Goal: Use online tool/utility: Utilize a website feature to perform a specific function

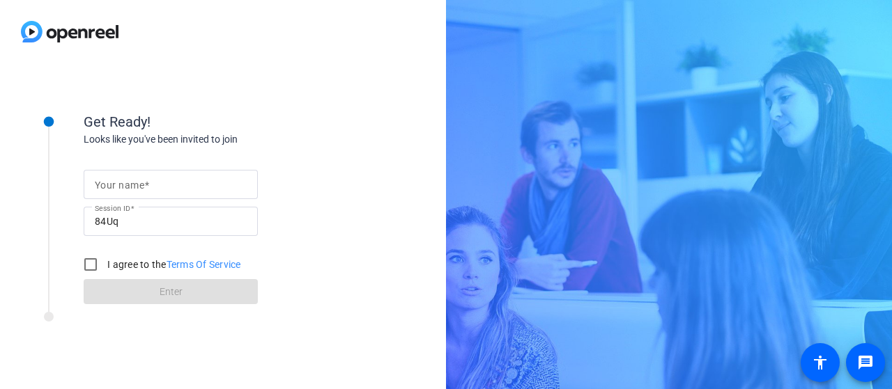
click at [141, 188] on mat-label "Your name" at bounding box center [119, 185] width 49 height 11
click at [141, 188] on input "Your name" at bounding box center [171, 184] width 152 height 17
click at [141, 183] on input "j" at bounding box center [171, 184] width 152 height 17
type input "[PERSON_NAME], home"
click at [91, 263] on input "I agree to the Terms Of Service" at bounding box center [91, 265] width 28 height 28
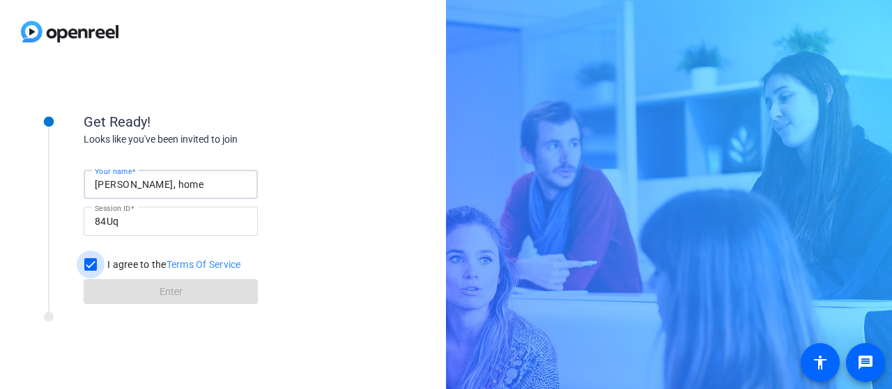
checkbox input "true"
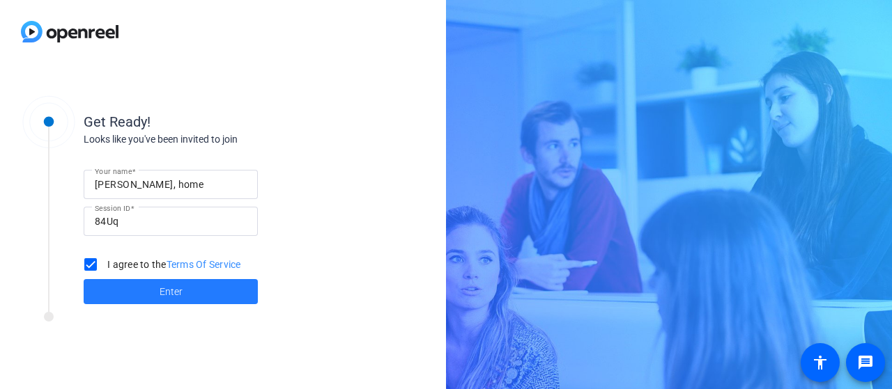
click at [146, 295] on span at bounding box center [171, 291] width 174 height 33
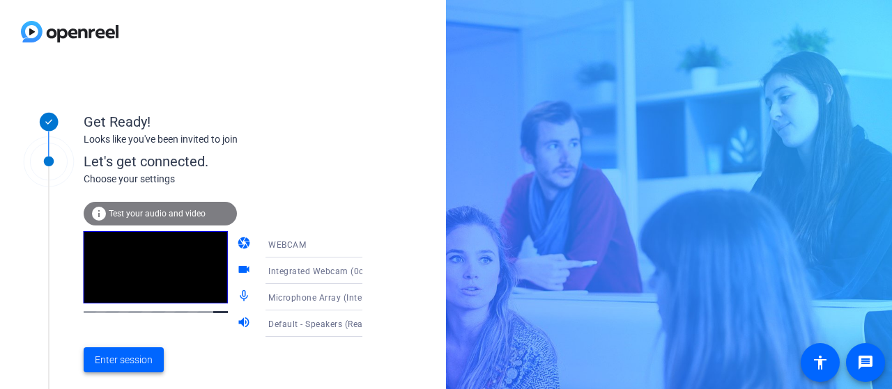
drag, startPoint x: 117, startPoint y: 358, endPoint x: 137, endPoint y: 355, distance: 19.8
click at [117, 358] on span "Enter session" at bounding box center [124, 360] width 58 height 15
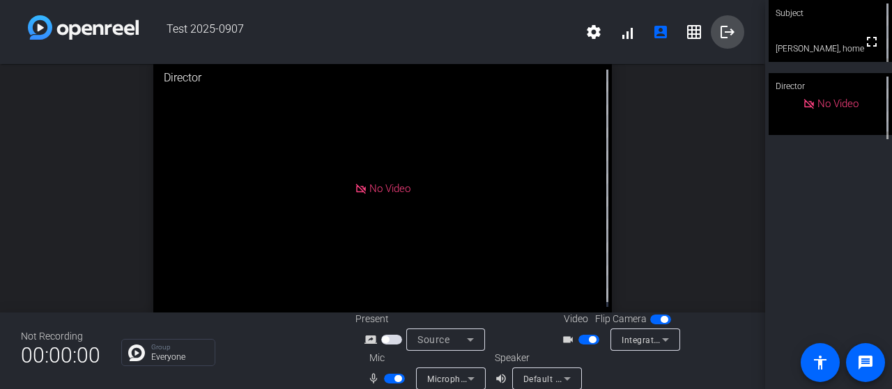
click at [719, 32] on mat-icon "logout" at bounding box center [727, 32] width 17 height 17
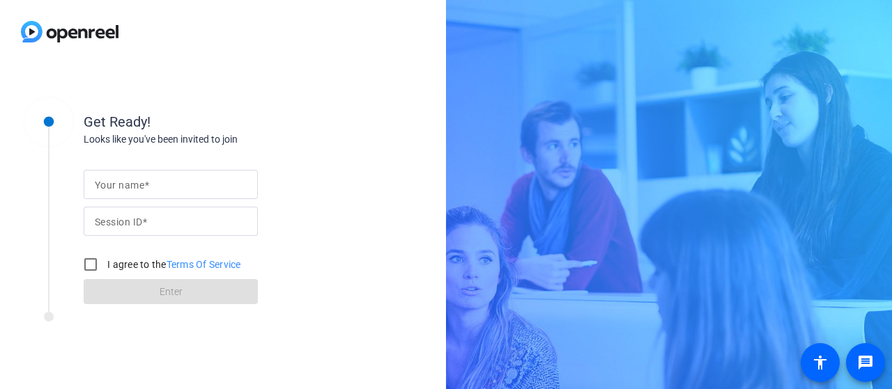
click at [181, 173] on div at bounding box center [171, 184] width 152 height 29
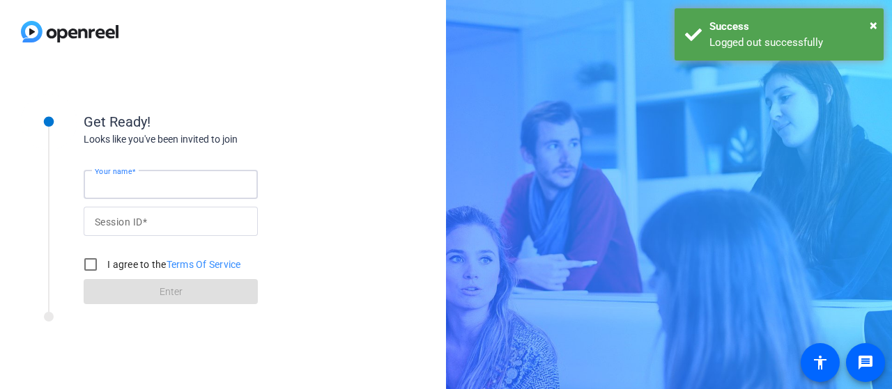
click at [184, 190] on input "Your name" at bounding box center [171, 184] width 152 height 17
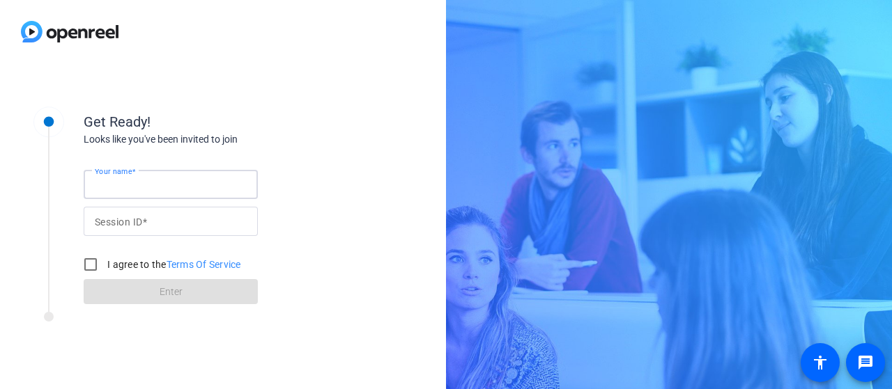
type input "[PERSON_NAME], home"
click at [175, 218] on input "Session ID" at bounding box center [171, 221] width 152 height 17
type input "84Uq"
click at [91, 264] on input "I agree to the Terms Of Service" at bounding box center [91, 265] width 28 height 28
checkbox input "true"
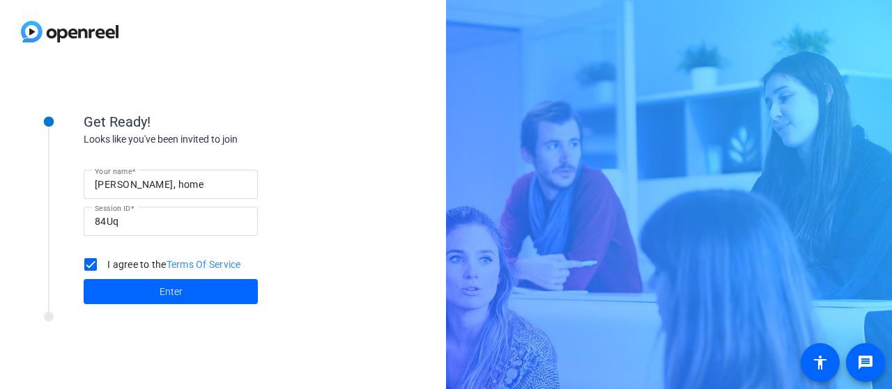
drag, startPoint x: 146, startPoint y: 290, endPoint x: 174, endPoint y: 286, distance: 28.9
click at [146, 290] on span at bounding box center [171, 291] width 174 height 33
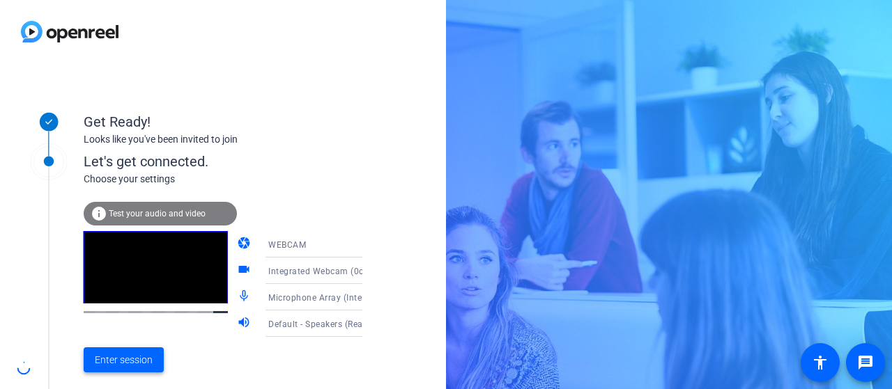
drag, startPoint x: 116, startPoint y: 359, endPoint x: 143, endPoint y: 350, distance: 27.8
click at [116, 359] on span "Enter session" at bounding box center [124, 360] width 58 height 15
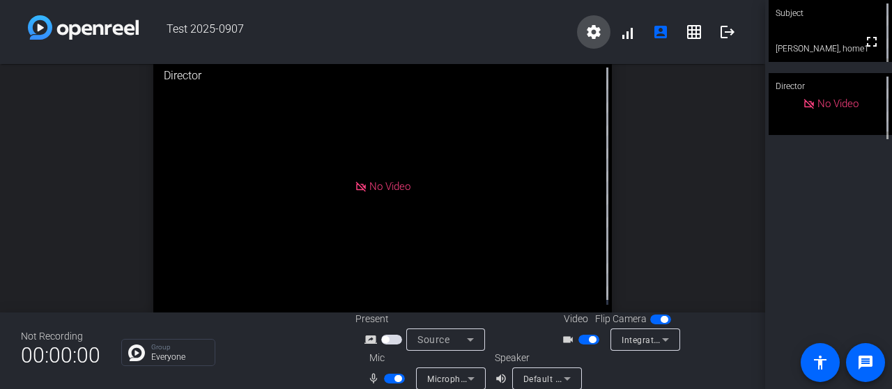
click at [592, 33] on mat-icon "settings" at bounding box center [593, 32] width 17 height 17
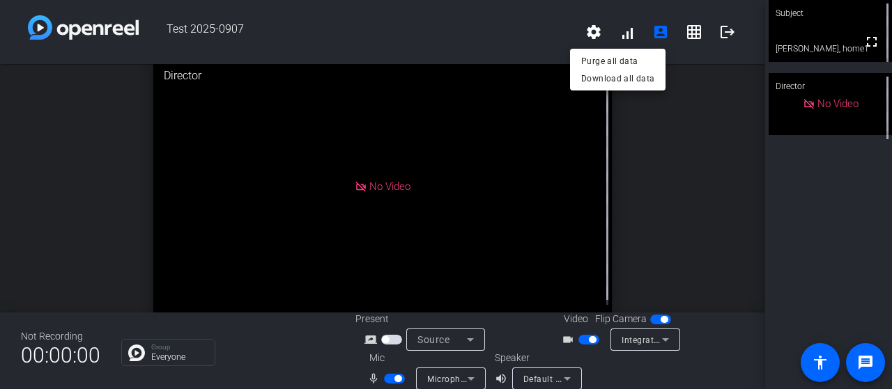
click at [591, 34] on div at bounding box center [446, 194] width 892 height 389
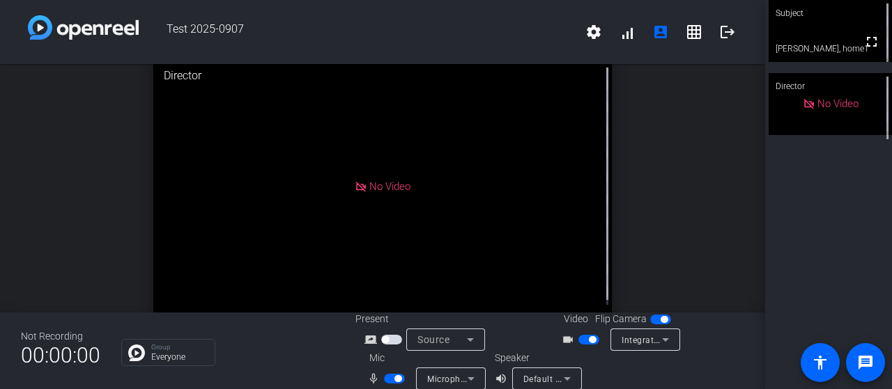
drag, startPoint x: 867, startPoint y: 47, endPoint x: 867, endPoint y: 131, distance: 84.3
click at [867, 47] on mat-icon "fullscreen" at bounding box center [871, 41] width 17 height 17
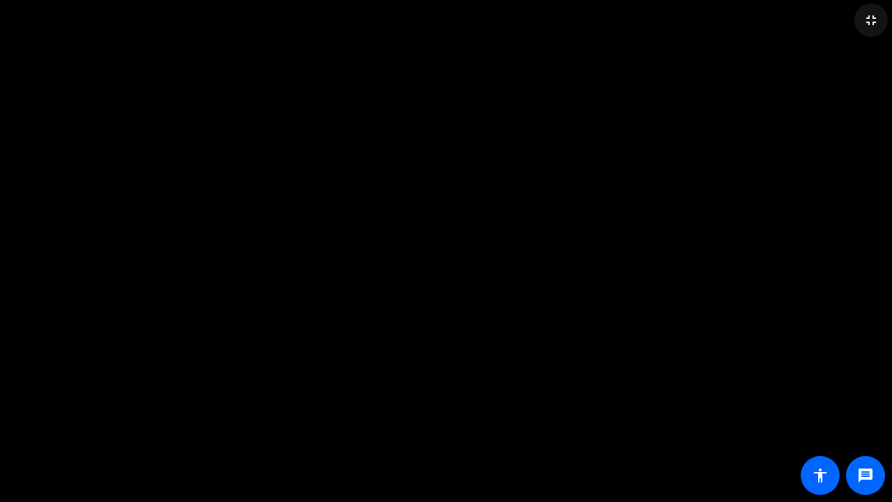
click at [871, 22] on mat-icon "fullscreen_exit" at bounding box center [870, 20] width 17 height 17
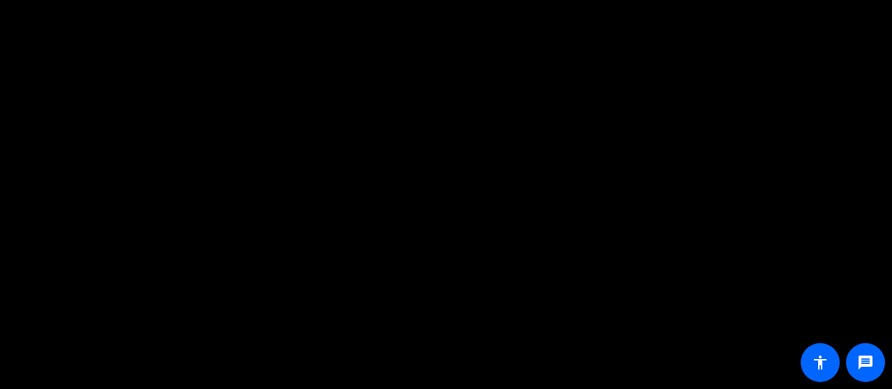
scroll to position [16, 0]
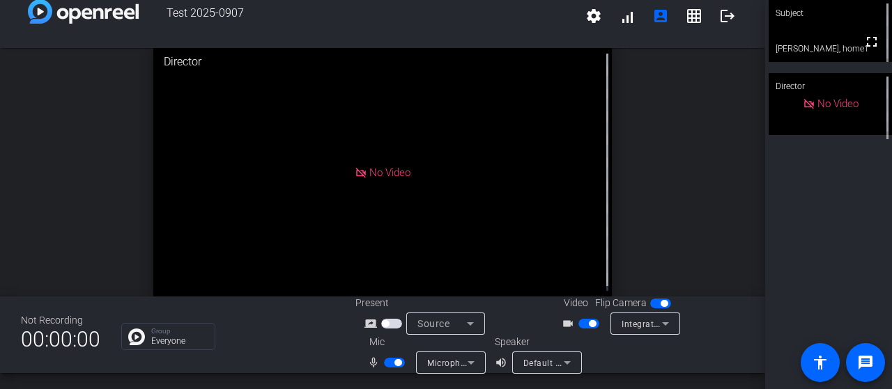
click at [425, 325] on span "Source" at bounding box center [433, 323] width 32 height 11
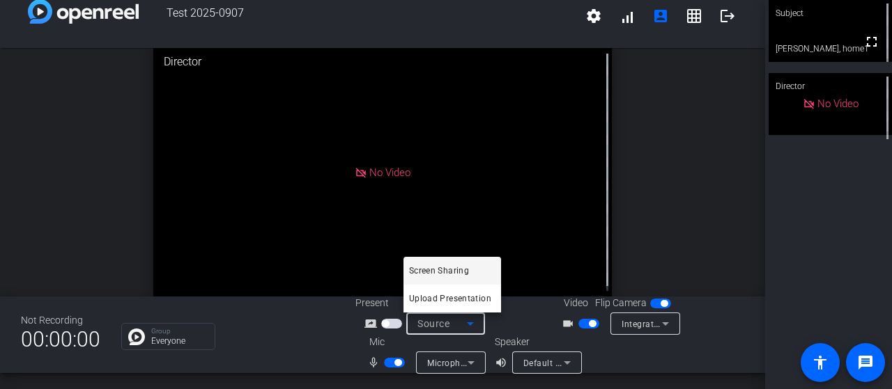
click at [431, 326] on div at bounding box center [446, 194] width 892 height 389
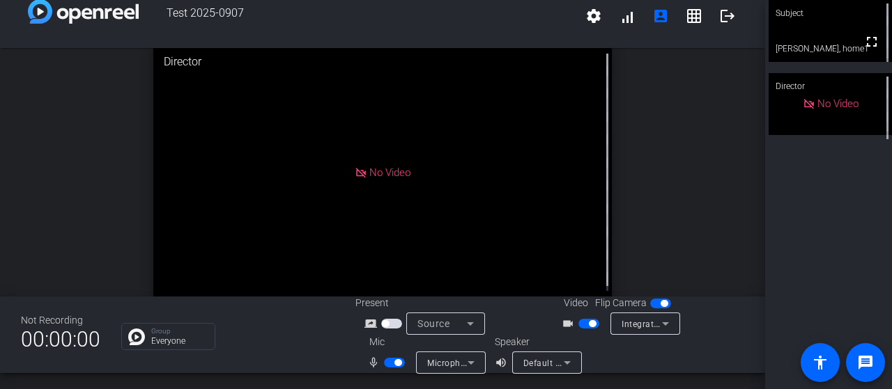
click at [391, 323] on span "button" at bounding box center [391, 324] width 21 height 10
click at [468, 327] on icon at bounding box center [470, 324] width 17 height 17
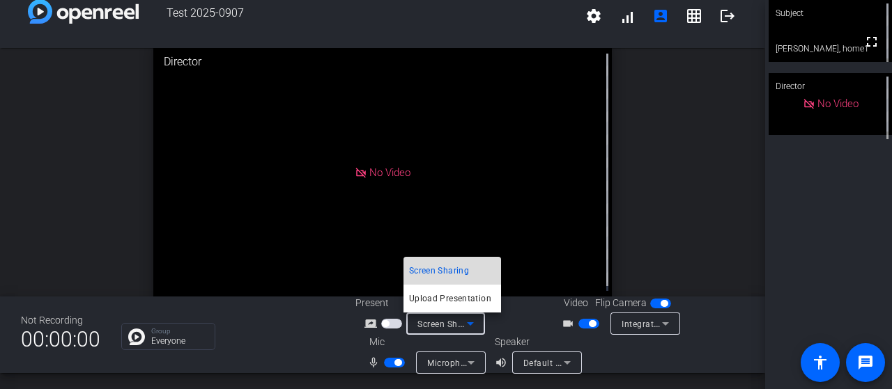
drag, startPoint x: 448, startPoint y: 282, endPoint x: 449, endPoint y: 290, distance: 8.4
click at [448, 283] on mat-option "Screen Sharing" at bounding box center [452, 271] width 98 height 28
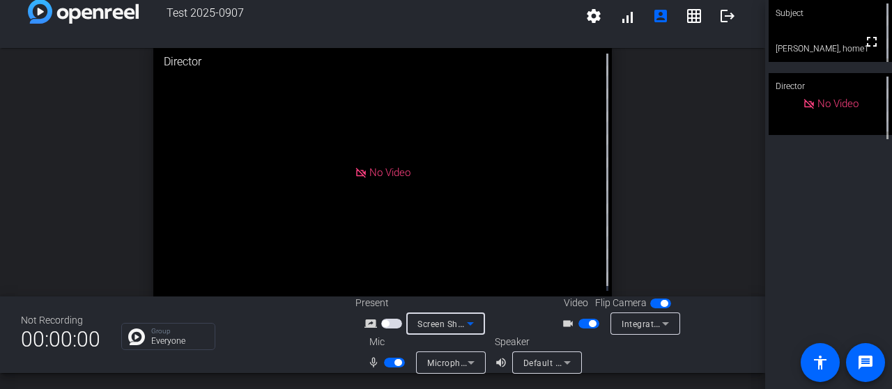
click at [462, 321] on icon at bounding box center [470, 324] width 17 height 17
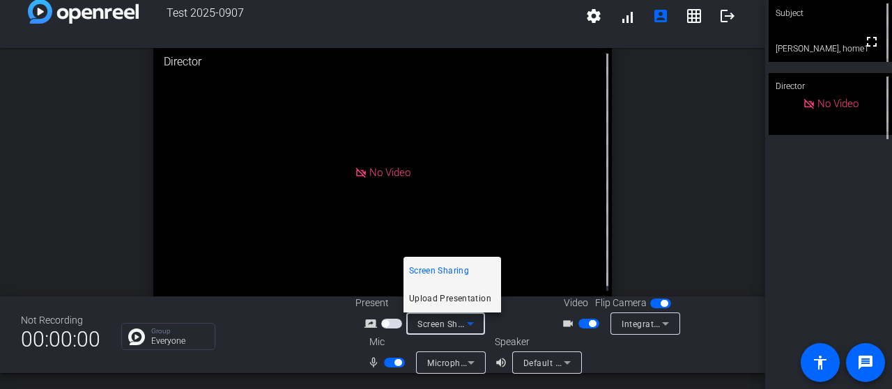
click at [458, 298] on span "Upload Presentation" at bounding box center [450, 298] width 82 height 17
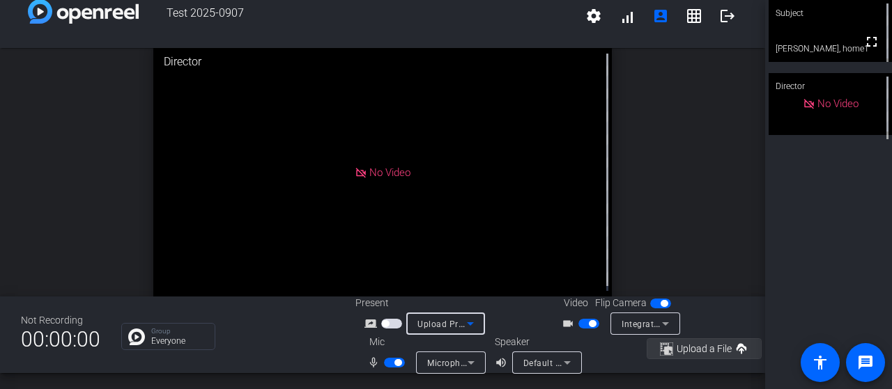
scroll to position [0, 0]
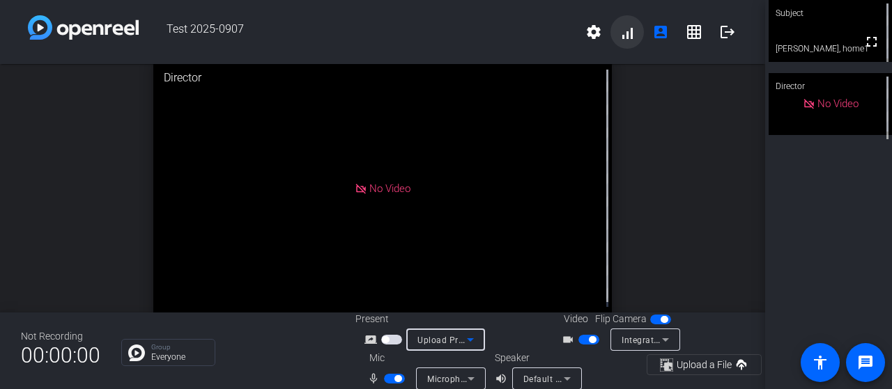
click at [621, 38] on span at bounding box center [626, 31] width 33 height 33
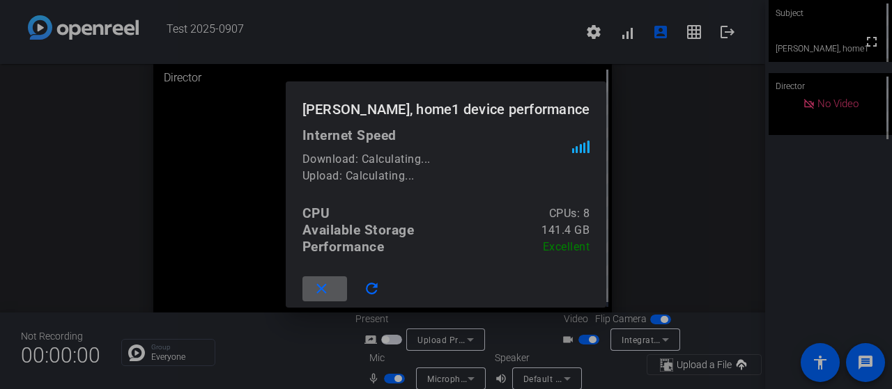
click at [623, 38] on div at bounding box center [446, 194] width 892 height 389
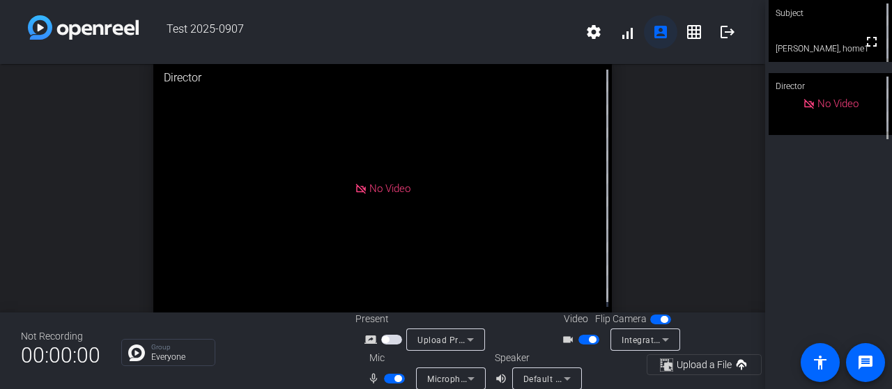
click at [652, 38] on mat-icon "account_box" at bounding box center [660, 32] width 17 height 17
click at [690, 38] on mat-icon "grid_on" at bounding box center [693, 32] width 17 height 17
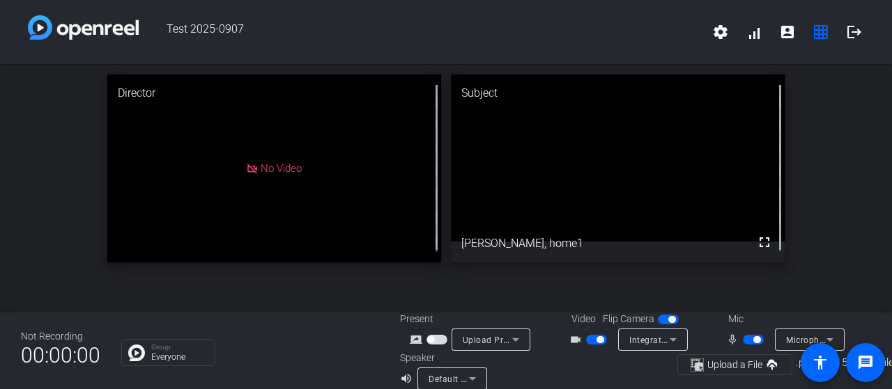
scroll to position [16, 0]
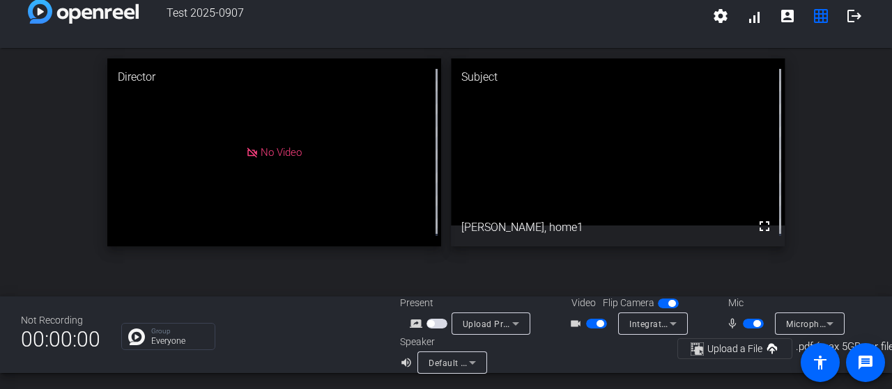
click at [823, 316] on icon at bounding box center [829, 324] width 17 height 17
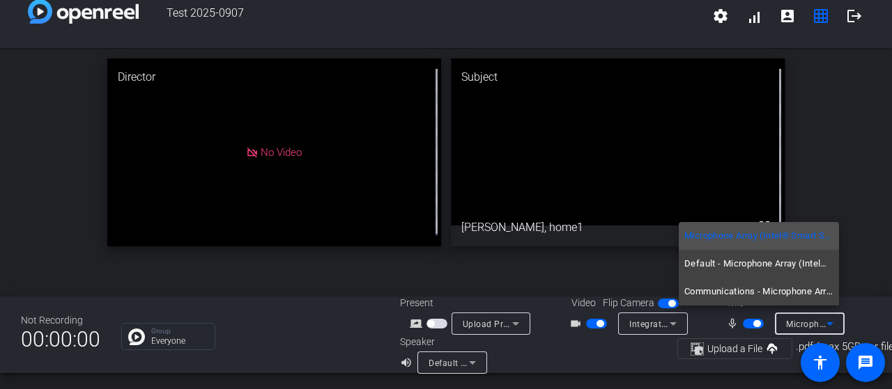
click at [822, 313] on div at bounding box center [446, 194] width 892 height 389
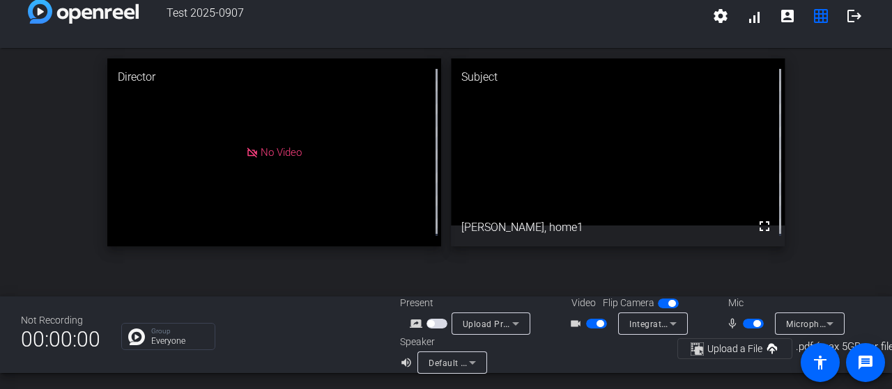
click at [444, 362] on div "Default - Speakers (Realtek(R) Audio)" at bounding box center [448, 363] width 40 height 17
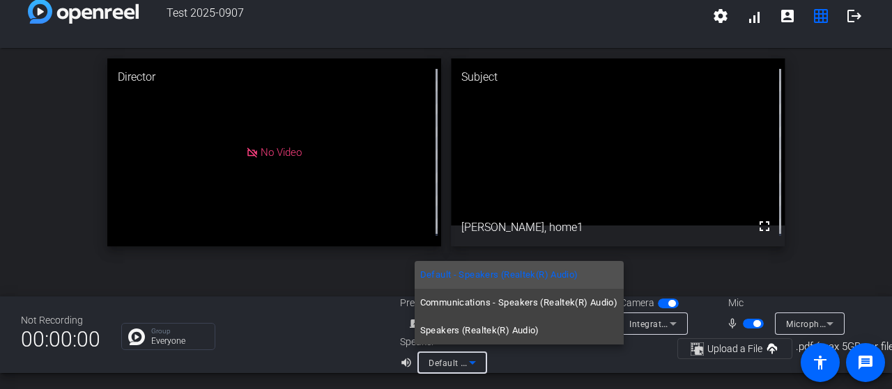
click at [444, 360] on div at bounding box center [446, 194] width 892 height 389
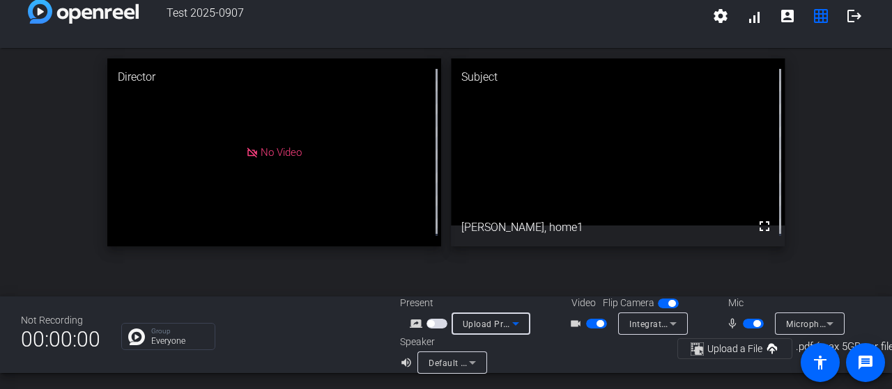
click at [486, 318] on span "Upload Presentation" at bounding box center [505, 323] width 84 height 11
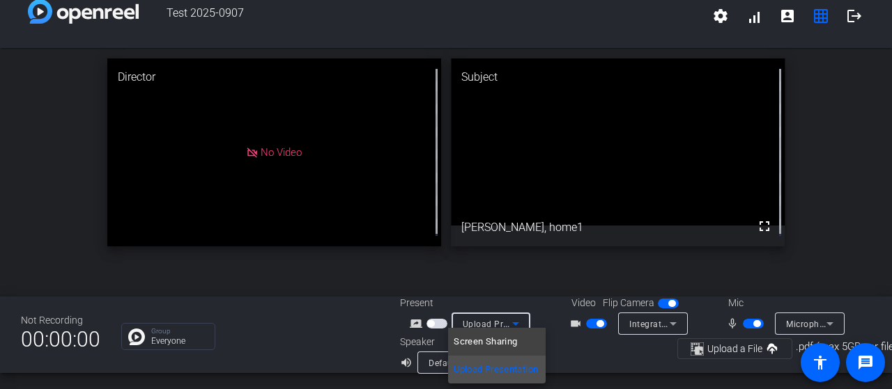
click at [504, 373] on span "Upload Presentation" at bounding box center [495, 370] width 84 height 17
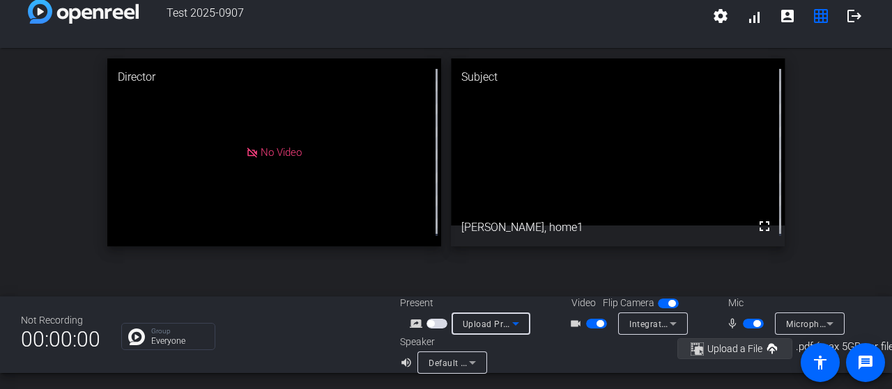
click at [758, 342] on span "Upload a File" at bounding box center [734, 349] width 88 height 17
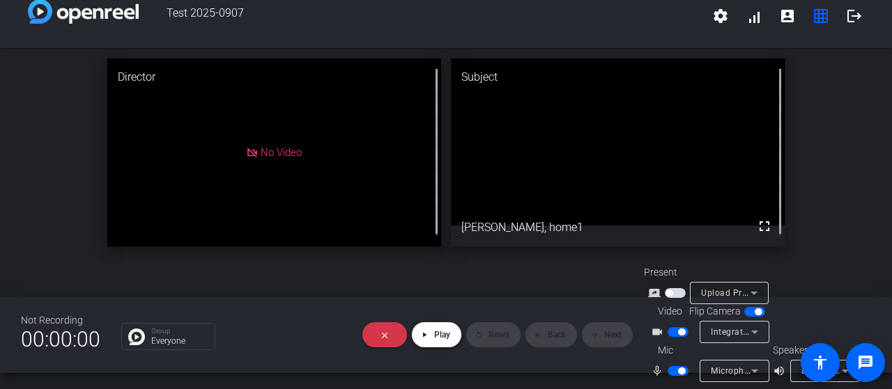
click at [435, 330] on span "Play" at bounding box center [442, 335] width 16 height 10
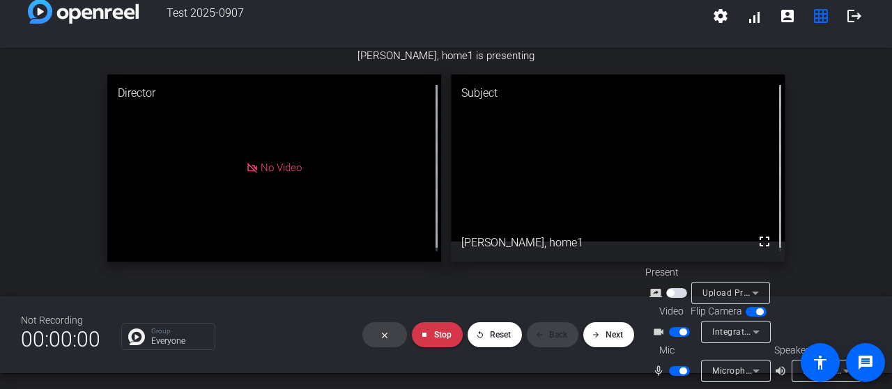
scroll to position [0, 0]
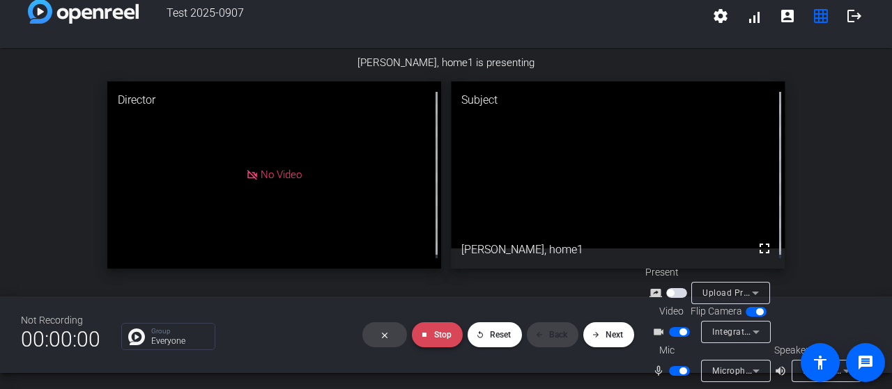
drag, startPoint x: 454, startPoint y: 325, endPoint x: 444, endPoint y: 325, distance: 9.8
click at [452, 325] on span at bounding box center [437, 334] width 51 height 33
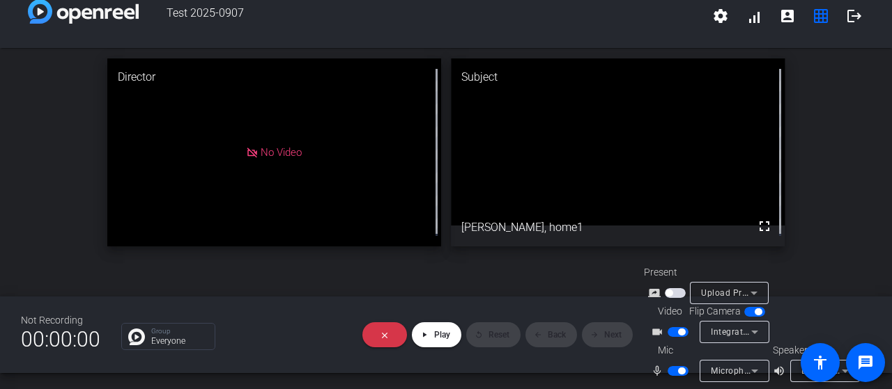
click at [762, 287] on div "Upload Presentation" at bounding box center [729, 293] width 79 height 22
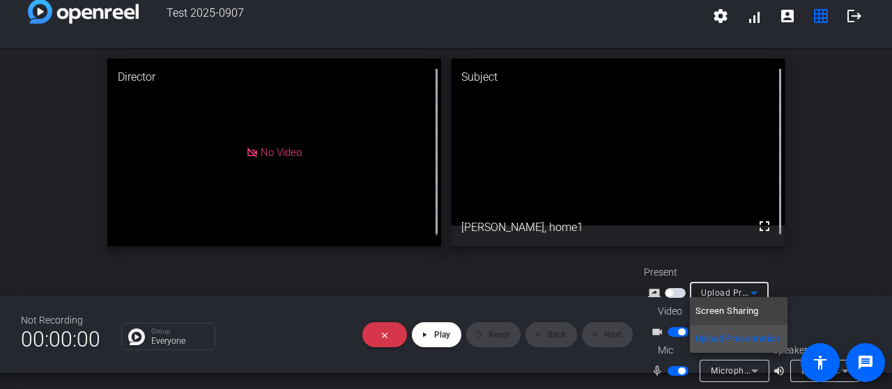
click at [761, 287] on div at bounding box center [446, 194] width 892 height 389
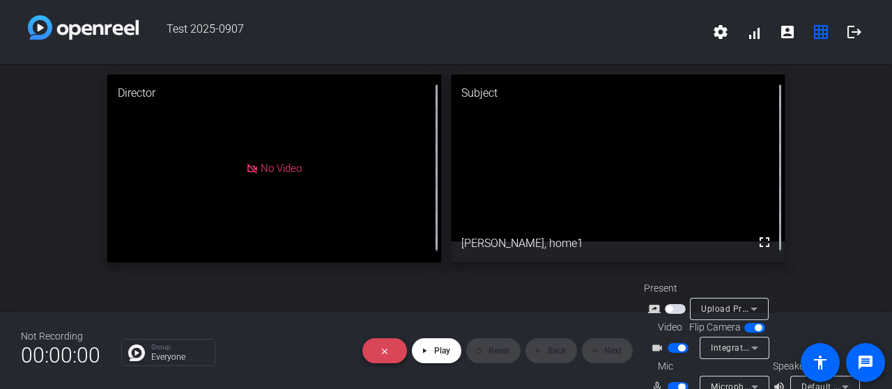
click at [389, 343] on span at bounding box center [384, 350] width 45 height 33
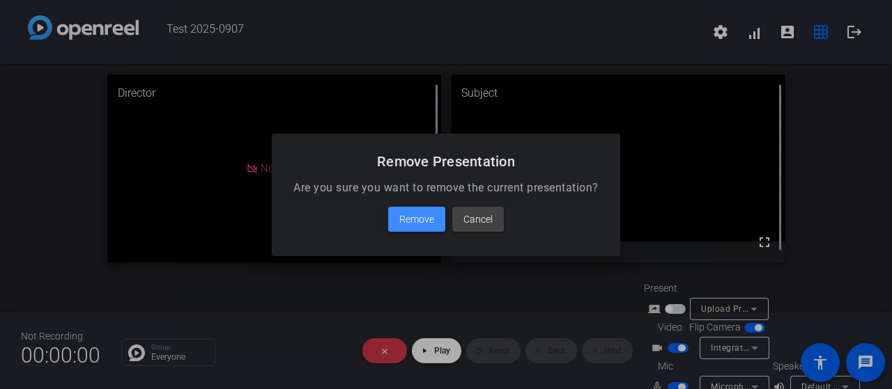
click at [408, 222] on span "Remove" at bounding box center [416, 219] width 35 height 17
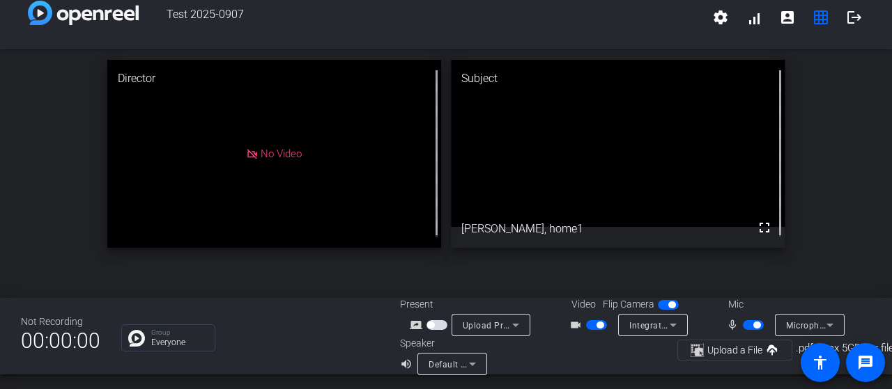
scroll to position [16, 0]
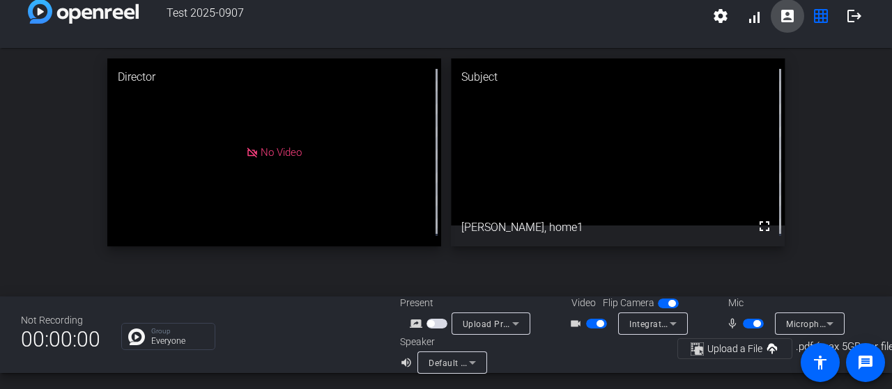
click at [779, 17] on mat-icon "account_box" at bounding box center [787, 16] width 17 height 17
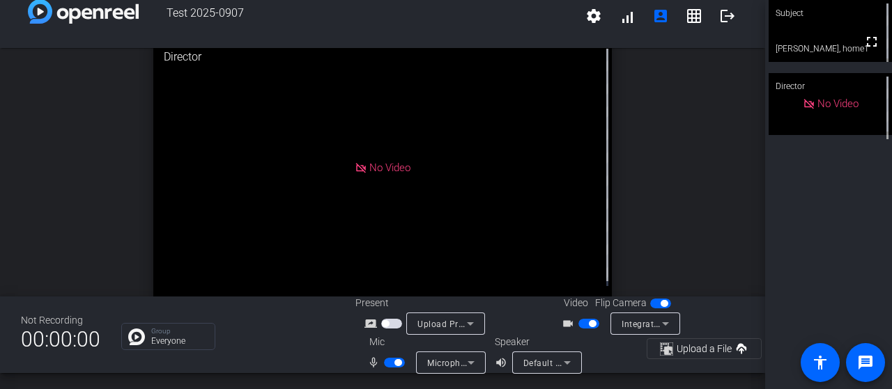
scroll to position [6, 0]
click at [647, 323] on span "Integrated Webcam (0c45:6730)" at bounding box center [687, 323] width 132 height 11
click at [647, 323] on div at bounding box center [446, 194] width 892 height 389
click at [180, 337] on p "Everyone" at bounding box center [179, 341] width 56 height 8
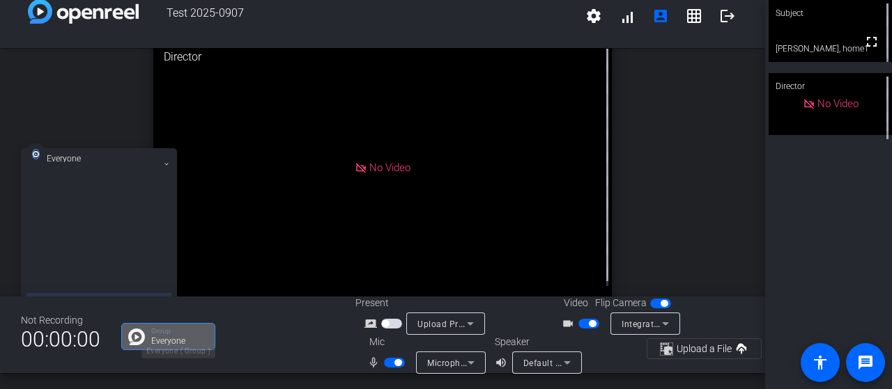
click at [179, 337] on p "Everyone" at bounding box center [179, 341] width 56 height 8
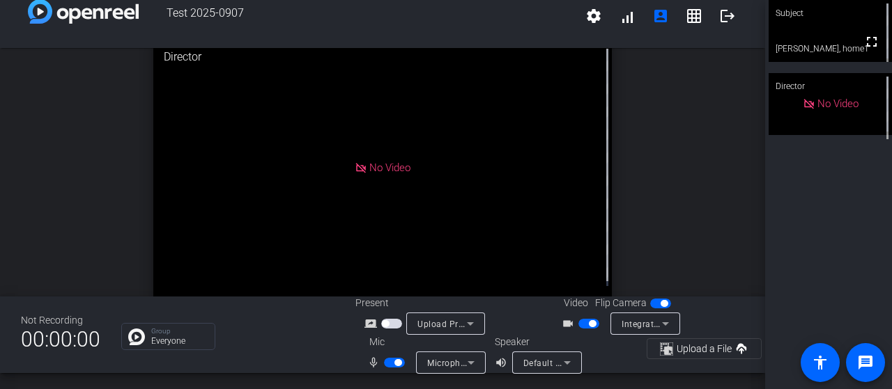
scroll to position [0, 0]
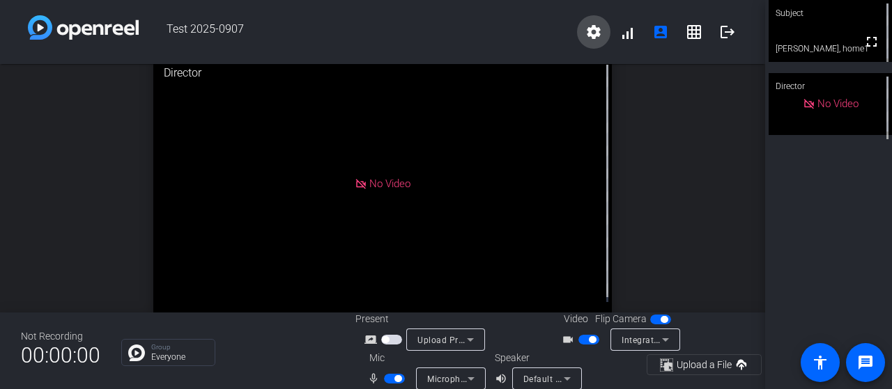
click at [585, 34] on mat-icon "settings" at bounding box center [593, 32] width 17 height 17
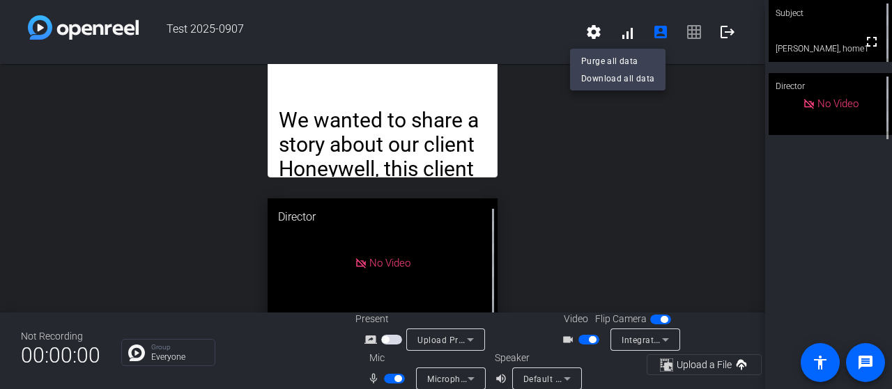
drag, startPoint x: 373, startPoint y: 109, endPoint x: 362, endPoint y: 111, distance: 10.7
click at [363, 113] on div at bounding box center [446, 194] width 892 height 389
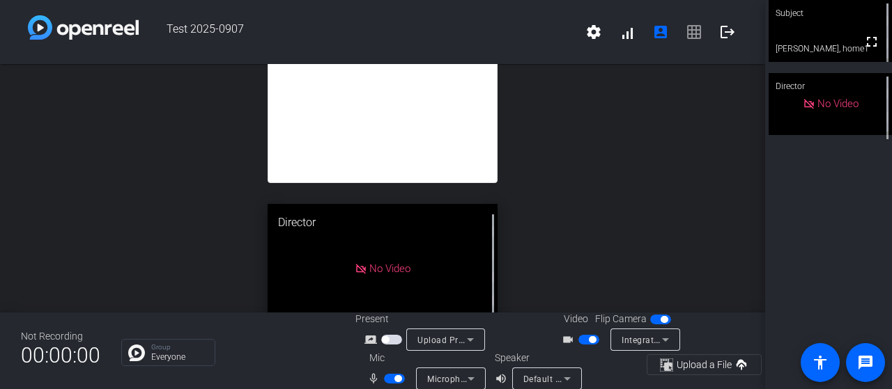
drag, startPoint x: 466, startPoint y: 77, endPoint x: 468, endPoint y: 6, distance: 71.1
click at [469, 6] on div "Test 2025-0907 settings signal_cellular_alt account_box grid_on logout open_in_…" at bounding box center [382, 194] width 765 height 389
